Goal: Transaction & Acquisition: Purchase product/service

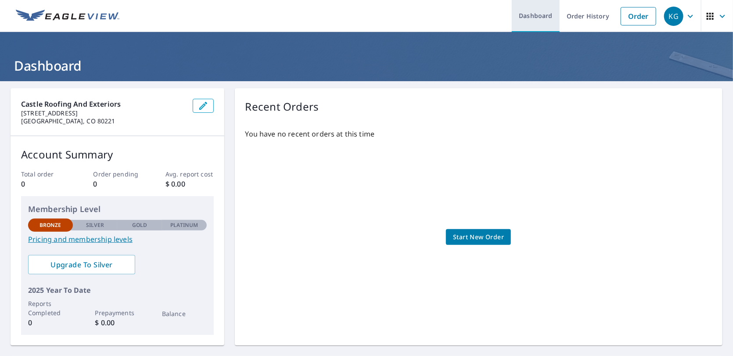
click at [521, 14] on link "Dashboard" at bounding box center [536, 16] width 48 height 32
click at [622, 20] on link "Order" at bounding box center [639, 16] width 36 height 18
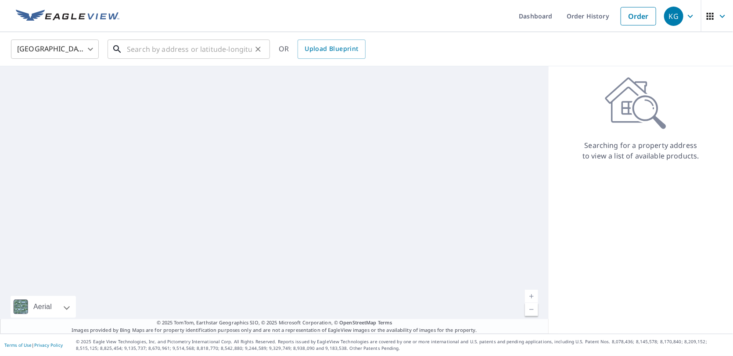
click at [214, 47] on input "text" at bounding box center [189, 49] width 125 height 25
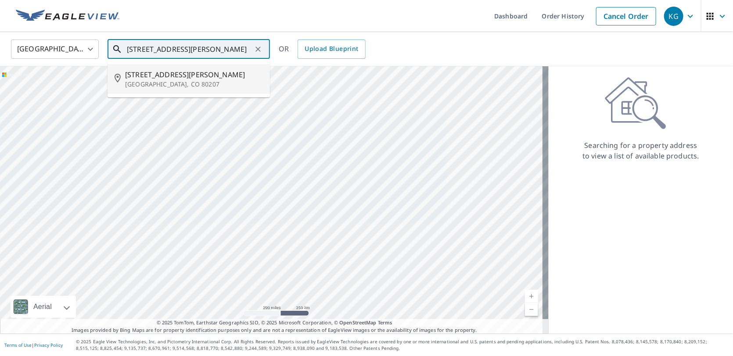
click at [199, 72] on span "[STREET_ADDRESS][PERSON_NAME]" at bounding box center [194, 74] width 138 height 11
type input "[STREET_ADDRESS][PERSON_NAME]"
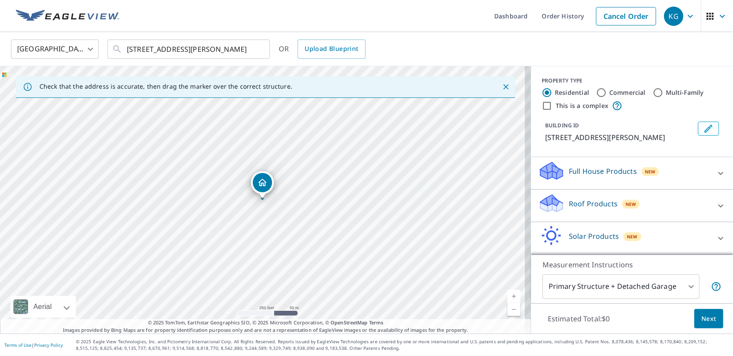
scroll to position [32, 0]
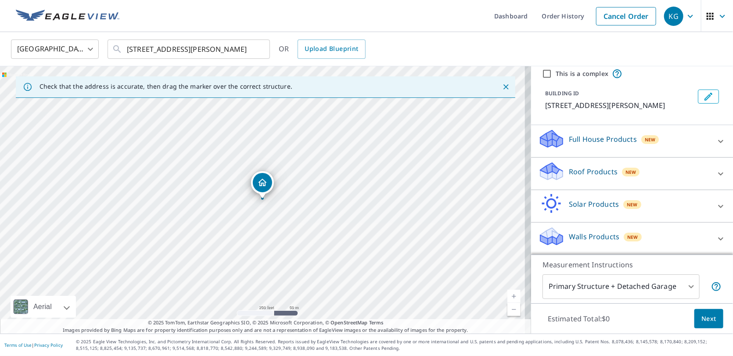
click at [661, 141] on div "Full House Products New" at bounding box center [624, 141] width 172 height 25
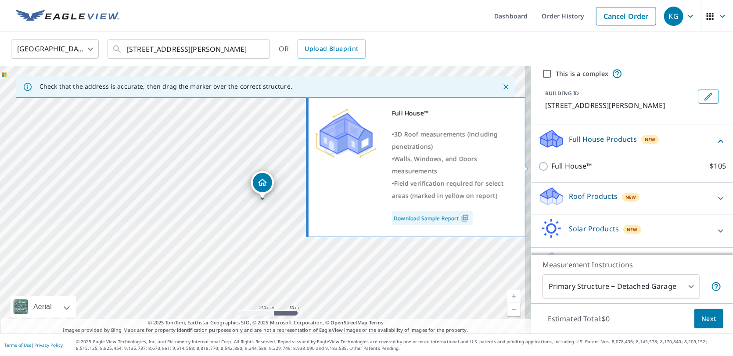
click at [538, 164] on input "Full House™ $105" at bounding box center [544, 166] width 13 height 11
checkbox input "true"
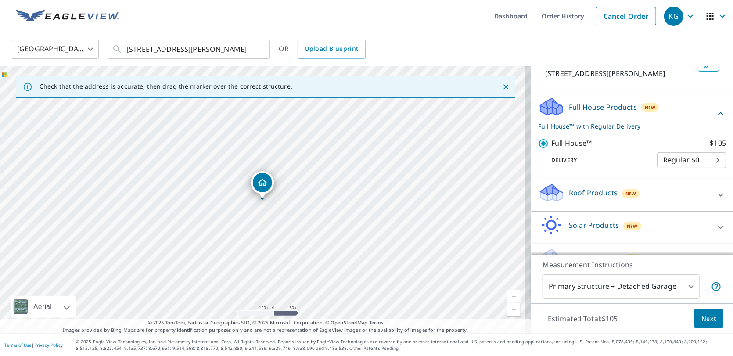
scroll to position [85, 0]
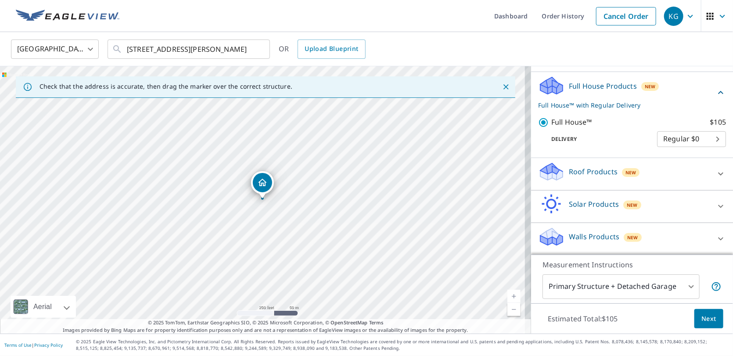
click at [677, 138] on body "KG KG Dashboard Order History Cancel Order KG [GEOGRAPHIC_DATA] [GEOGRAPHIC_DAT…" at bounding box center [366, 178] width 733 height 356
click at [677, 138] on li "Regular $0" at bounding box center [679, 139] width 69 height 16
click at [626, 128] on div "Delivery Regular $0 8 ​" at bounding box center [632, 137] width 188 height 19
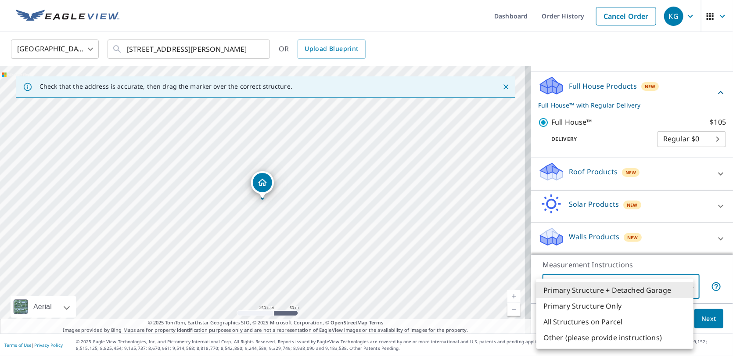
click at [683, 281] on body "KG KG Dashboard Order History Cancel Order KG [GEOGRAPHIC_DATA] [GEOGRAPHIC_DAT…" at bounding box center [366, 178] width 733 height 356
click at [620, 318] on li "All Structures on Parcel" at bounding box center [615, 322] width 157 height 16
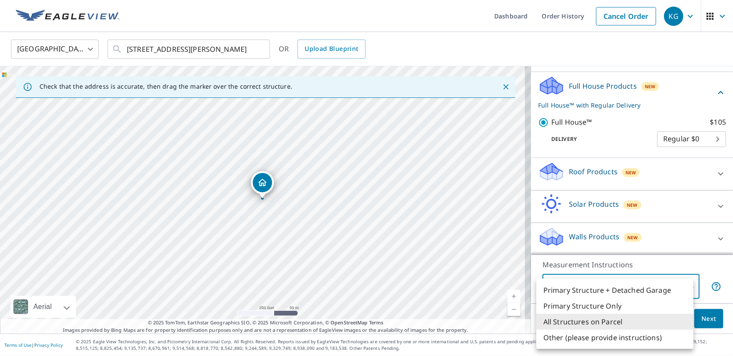
click at [635, 292] on body "KG KG Dashboard Order History Cancel Order KG [GEOGRAPHIC_DATA] [GEOGRAPHIC_DAT…" at bounding box center [366, 178] width 733 height 356
click at [624, 295] on li "Primary Structure + Detached Garage" at bounding box center [615, 290] width 157 height 16
type input "1"
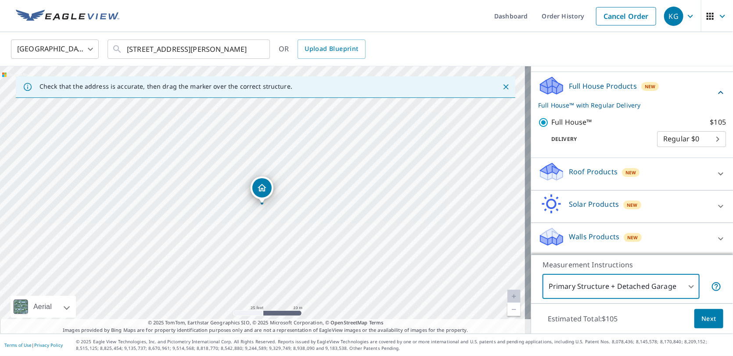
click at [704, 319] on span "Next" at bounding box center [709, 319] width 15 height 11
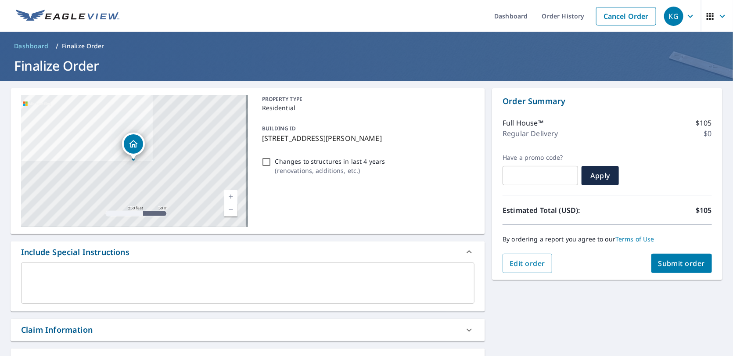
click at [542, 170] on input "text" at bounding box center [541, 175] width 76 height 25
paste input "CONGRATS25"
click at [591, 177] on span "Apply" at bounding box center [600, 176] width 23 height 10
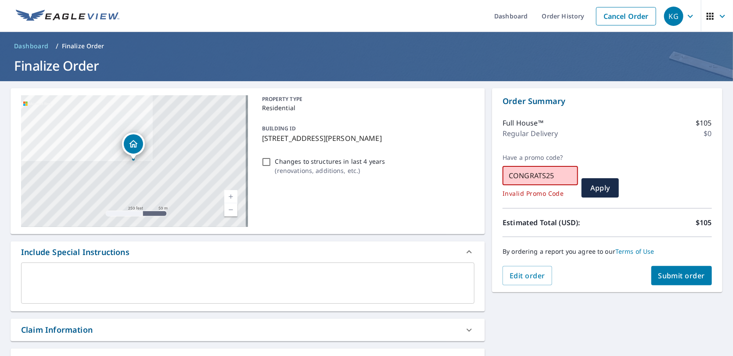
click at [559, 178] on input "CONGRATS25" at bounding box center [541, 175] width 76 height 25
click at [582, 186] on button "Apply" at bounding box center [600, 187] width 37 height 19
click at [553, 178] on input "CONGRATS" at bounding box center [541, 175] width 76 height 25
type input "C"
